Goal: Task Accomplishment & Management: Complete application form

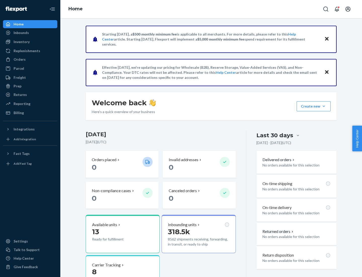
click at [324, 106] on button "Create new Create new inbound Create new order Create new product" at bounding box center [314, 106] width 34 height 10
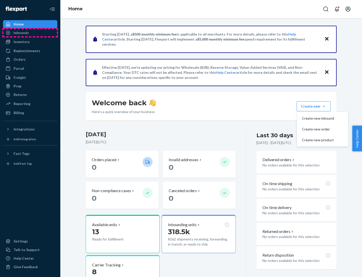
click at [30, 33] on div "Inbounds" at bounding box center [30, 32] width 53 height 7
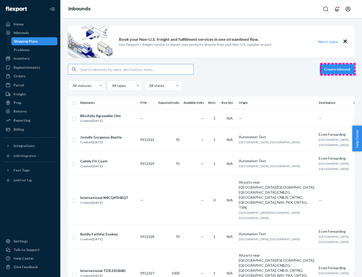
click at [338, 69] on button "Create inbound" at bounding box center [337, 69] width 35 height 10
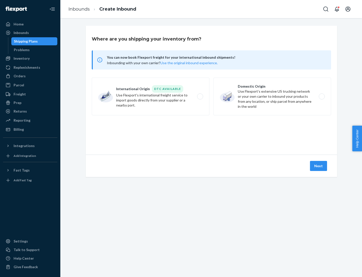
click at [272, 96] on label "Domestic Origin Use Flexport’s extensive US trucking network or your own carrie…" at bounding box center [272, 96] width 118 height 38
click at [322, 96] on input "Domestic Origin Use Flexport’s extensive US trucking network or your own carrie…" at bounding box center [323, 96] width 3 height 3
radio input "true"
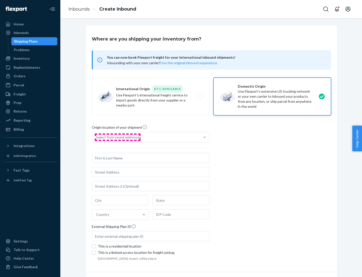
click at [117, 137] on div "Select from saved addresses" at bounding box center [118, 137] width 45 height 5
click at [97, 137] on input "Select from saved addresses" at bounding box center [96, 137] width 1 height 5
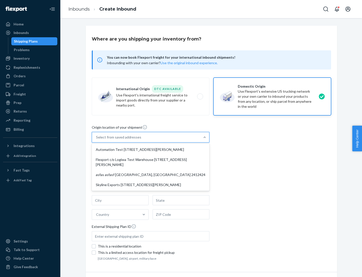
scroll to position [2, 0]
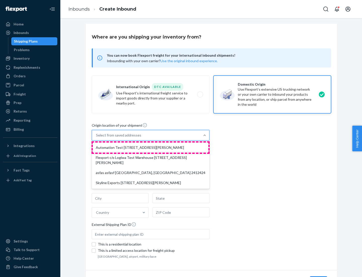
click at [151, 147] on div "Automation Test [STREET_ADDRESS][PERSON_NAME]" at bounding box center [151, 147] width 116 height 10
click at [97, 138] on input "option Automation Test [STREET_ADDRESS][PERSON_NAME] focused, 1 of 4. 4 results…" at bounding box center [96, 135] width 1 height 5
type input "Automation Test"
type input "9th Floor"
type input "[GEOGRAPHIC_DATA]"
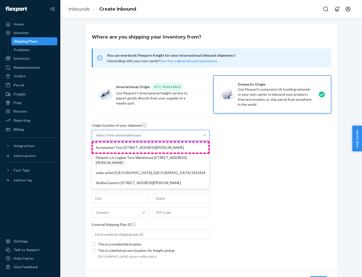
type input "CA"
type input "94104"
type input "[STREET_ADDRESS][PERSON_NAME]"
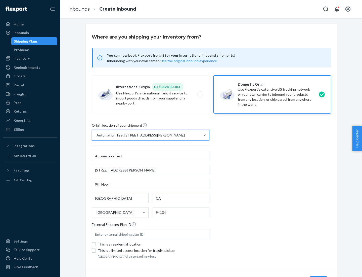
scroll to position [29, 0]
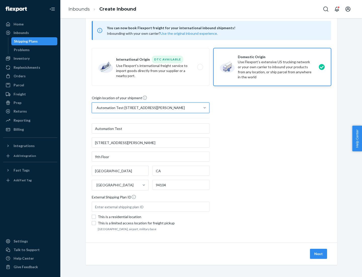
click at [319, 253] on button "Next" at bounding box center [318, 253] width 17 height 10
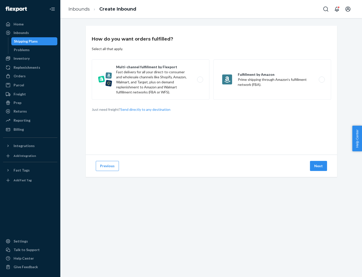
click at [151, 79] on label "Multi-channel fulfillment by Flexport Fast delivery for all your direct-to-cons…" at bounding box center [151, 79] width 118 height 40
click at [200, 79] on input "Multi-channel fulfillment by Flexport Fast delivery for all your direct-to-cons…" at bounding box center [201, 79] width 3 height 3
radio input "true"
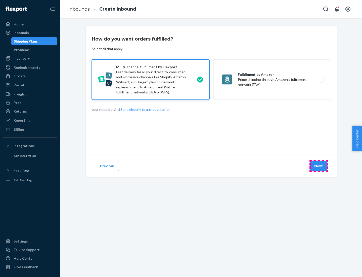
click at [319, 166] on button "Next" at bounding box center [318, 166] width 17 height 10
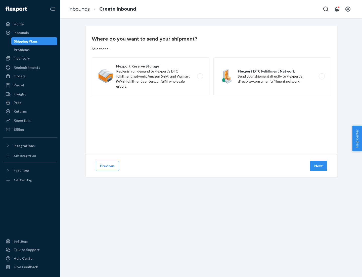
click at [272, 76] on label "Flexport DTC Fulfillment Network Send your shipment directly to Flexport's dire…" at bounding box center [272, 76] width 118 height 38
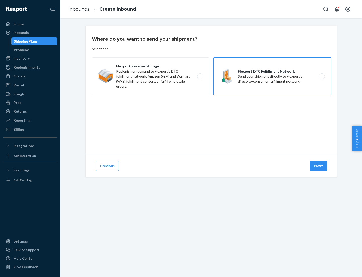
click at [322, 76] on input "Flexport DTC Fulfillment Network Send your shipment directly to Flexport's dire…" at bounding box center [323, 76] width 3 height 3
radio input "true"
click at [319, 166] on button "Next" at bounding box center [318, 166] width 17 height 10
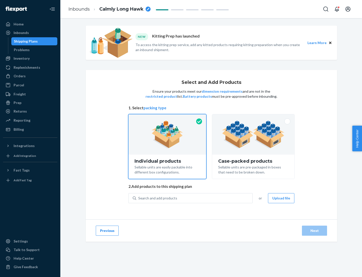
click at [253, 134] on img at bounding box center [253, 134] width 63 height 28
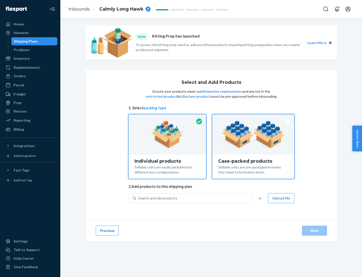
click at [253, 117] on input "Case-packed products Sellable units are pre-packaged in boxes that need to be b…" at bounding box center [253, 115] width 3 height 3
radio input "true"
radio input "false"
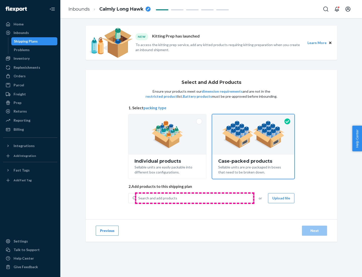
click at [195, 198] on div "Search and add products" at bounding box center [194, 197] width 116 height 9
click at [139, 198] on input "Search and add products" at bounding box center [138, 197] width 1 height 5
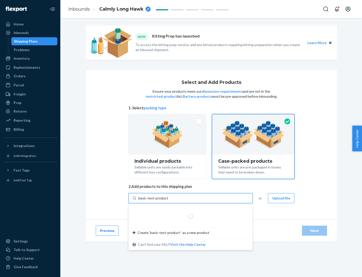
type input "basic-test-product-1"
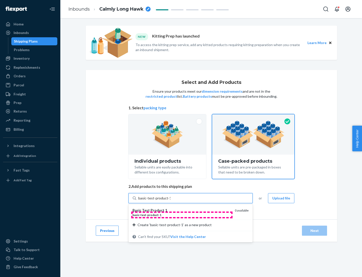
click at [182, 214] on div "basic - test - product - 1" at bounding box center [182, 214] width 98 height 4
click at [170, 200] on input "basic-test-product-1" at bounding box center [154, 197] width 32 height 5
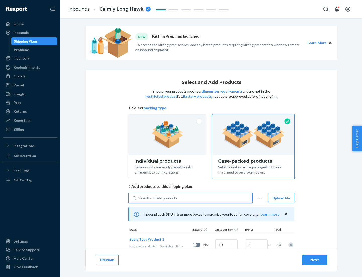
scroll to position [18, 0]
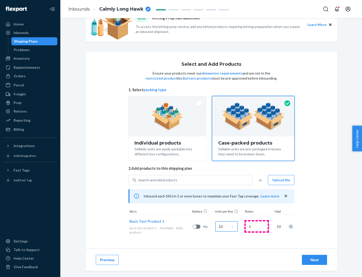
type input "10"
type input "7"
click at [315, 259] on div "Next" at bounding box center [314, 259] width 17 height 5
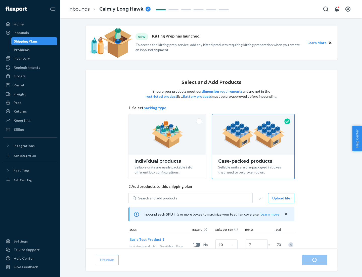
radio input "true"
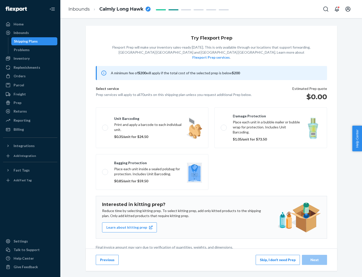
scroll to position [1, 0]
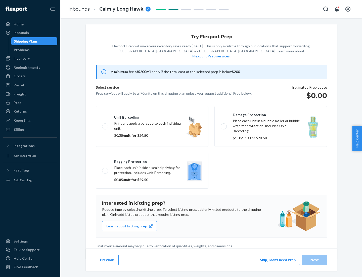
click at [152, 160] on label "Bagging protection Place each unit inside a sealed polybag for protection. Incl…" at bounding box center [152, 171] width 113 height 36
click at [105, 169] on input "Bagging protection Place each unit inside a sealed polybag for protection. Incl…" at bounding box center [103, 170] width 3 height 3
checkbox input "true"
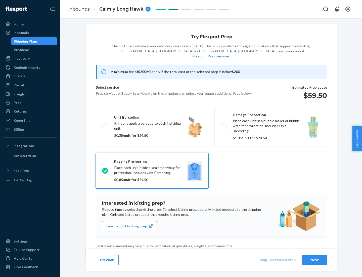
click at [315, 259] on div "Next" at bounding box center [314, 259] width 17 height 5
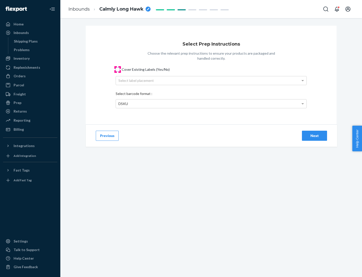
click at [118, 69] on input "Cover Existing Labels (Yes/No)" at bounding box center [118, 69] width 4 height 4
checkbox input "true"
click at [211, 80] on div "Select label placement" at bounding box center [211, 80] width 191 height 9
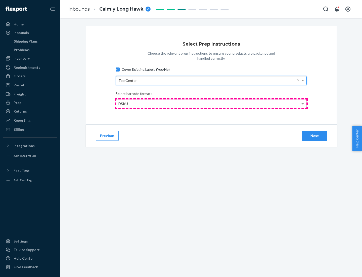
click at [211, 103] on div "DSKU" at bounding box center [211, 103] width 191 height 9
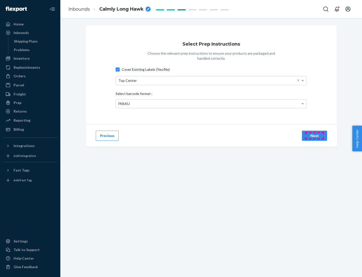
click at [315, 135] on div "Next" at bounding box center [314, 135] width 17 height 5
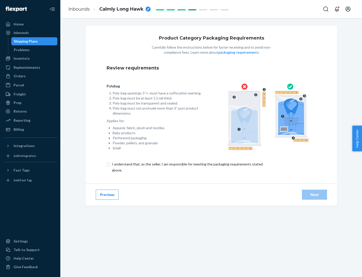
click at [187, 167] on input "checkbox" at bounding box center [190, 167] width 167 height 12
checkbox input "true"
click at [315, 194] on div "Next" at bounding box center [314, 194] width 17 height 5
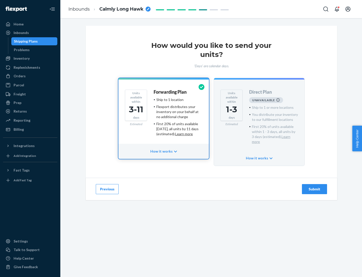
click at [170, 92] on h4 "Forwarding Plan" at bounding box center [170, 92] width 33 height 5
click at [315, 186] on div "Submit" at bounding box center [314, 188] width 17 height 5
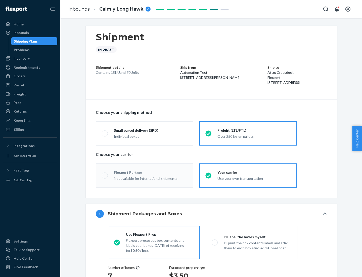
radio input "true"
radio input "false"
radio input "true"
radio input "false"
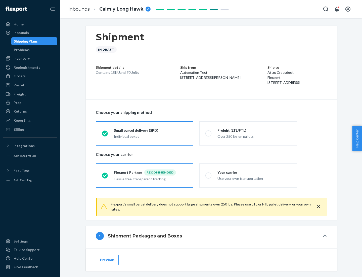
click at [248, 133] on div "Over 250 lbs on pallets" at bounding box center [253, 136] width 73 height 6
click at [209, 133] on input "Freight (LTL/FTL) Over 250 lbs on pallets" at bounding box center [206, 132] width 3 height 3
radio input "true"
radio input "false"
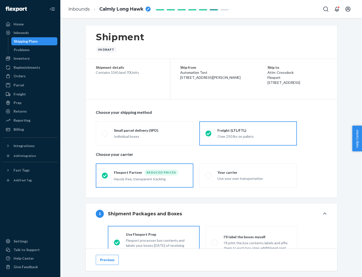
scroll to position [28, 0]
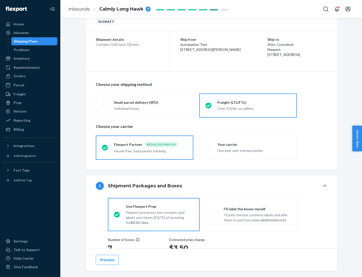
click at [248, 147] on div "Use your own transportation" at bounding box center [253, 150] width 73 height 6
click at [209, 147] on input "Your carrier Use your own transportation" at bounding box center [206, 147] width 3 height 3
radio input "true"
radio input "false"
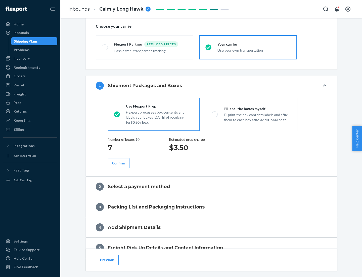
scroll to position [95, 0]
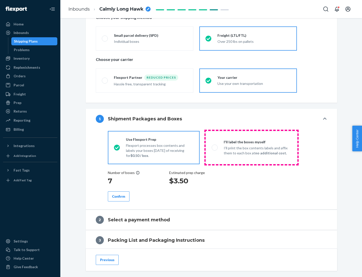
click at [251, 147] on p "I’ll print the box contents labels and affix them to each box at no additional …" at bounding box center [258, 150] width 68 height 10
click at [215, 147] on input "I'll label the boxes myself I’ll print the box contents labels and affix them t…" at bounding box center [213, 147] width 3 height 3
radio input "true"
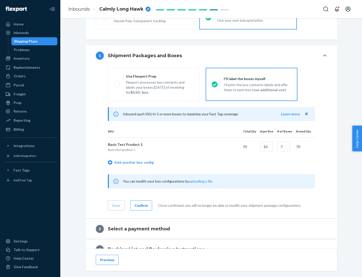
scroll to position [87, 0]
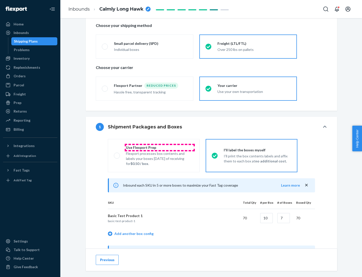
click at [160, 147] on div "Use Flexport Prep" at bounding box center [160, 147] width 68 height 5
click at [117, 154] on input "Use Flexport Prep Flexport processes box contents and labels your boxes [DATE] …" at bounding box center [115, 155] width 3 height 3
radio input "true"
radio input "false"
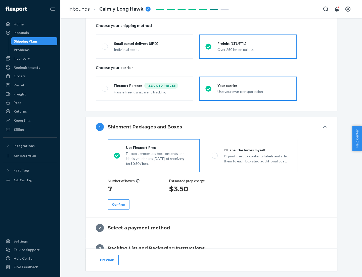
scroll to position [144, 0]
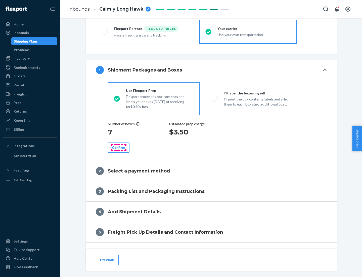
click at [119, 147] on div "Confirm" at bounding box center [118, 147] width 13 height 5
radio input "false"
